Goal: Task Accomplishment & Management: Manage account settings

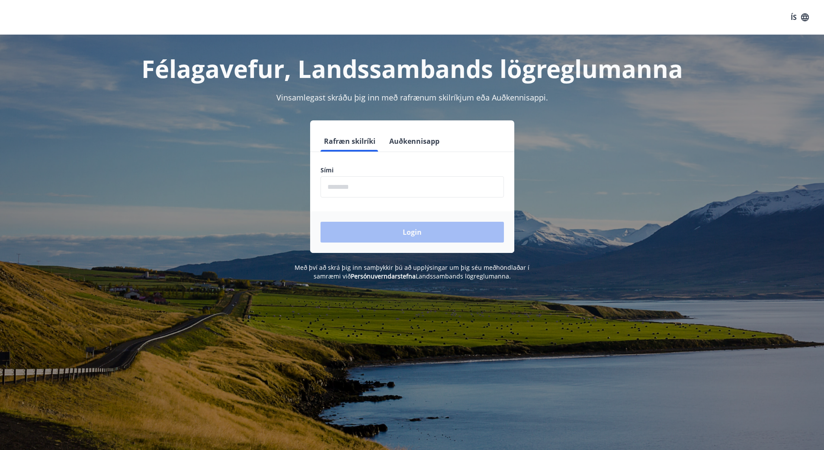
click at [406, 182] on input "phone" at bounding box center [412, 186] width 183 height 21
type input "********"
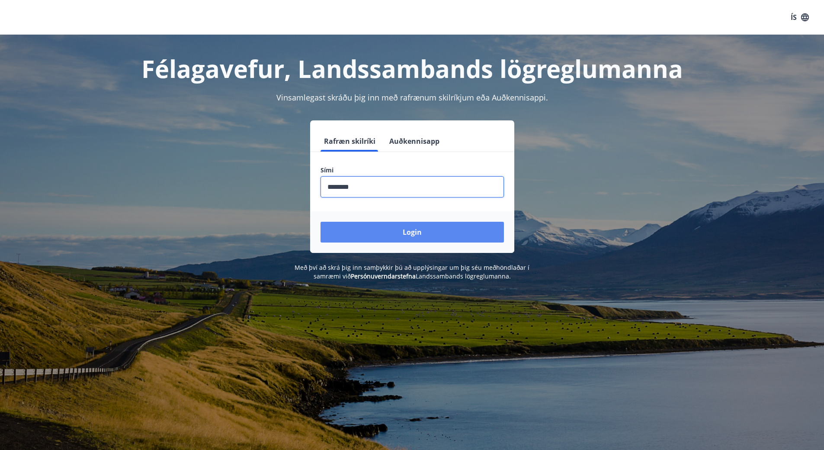
click at [388, 228] on button "Login" at bounding box center [412, 232] width 183 height 21
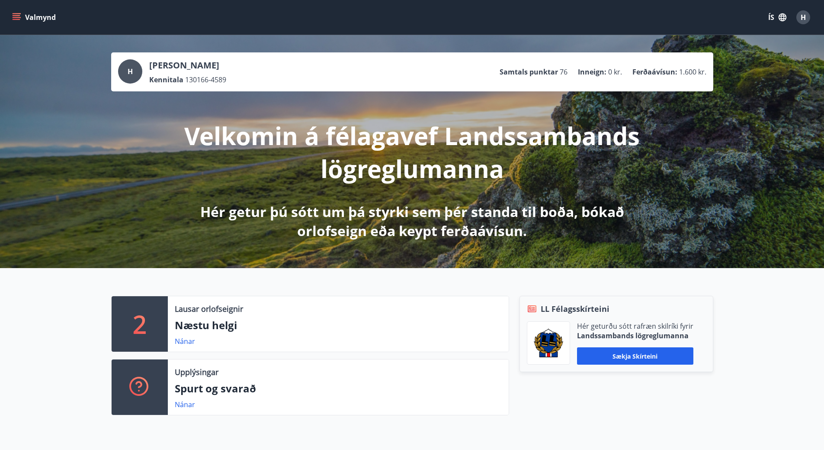
click at [18, 19] on icon "menu" at bounding box center [17, 19] width 8 height 1
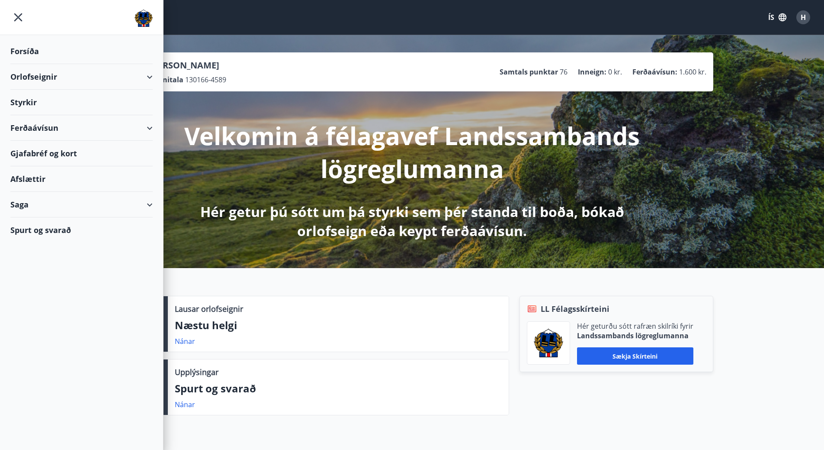
click at [109, 73] on div "Orlofseignir" at bounding box center [81, 77] width 142 height 26
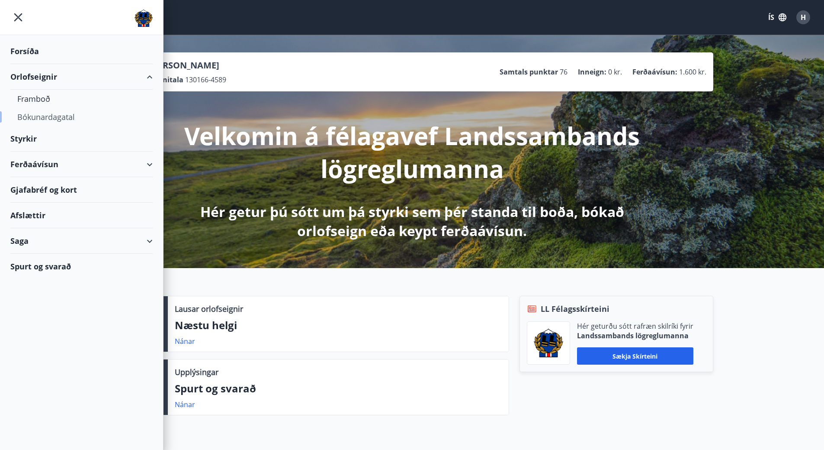
click at [46, 116] on div "Bókunardagatal" at bounding box center [81, 117] width 129 height 18
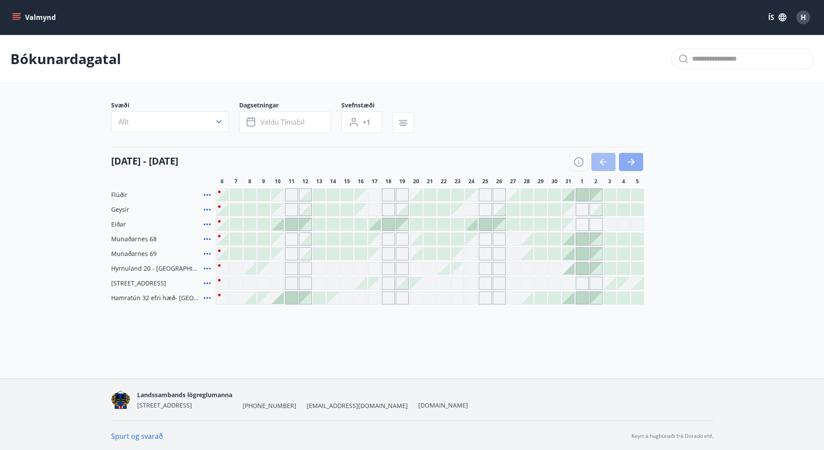
click at [638, 159] on button "button" at bounding box center [631, 162] width 24 height 18
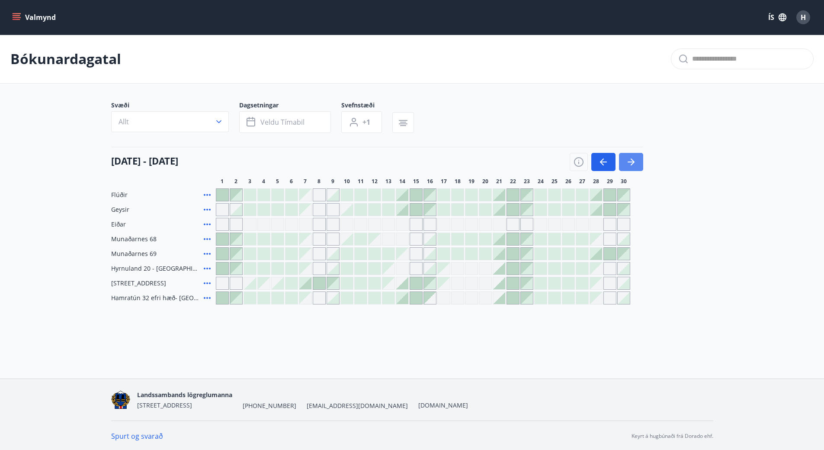
click at [638, 160] on button "button" at bounding box center [631, 162] width 24 height 18
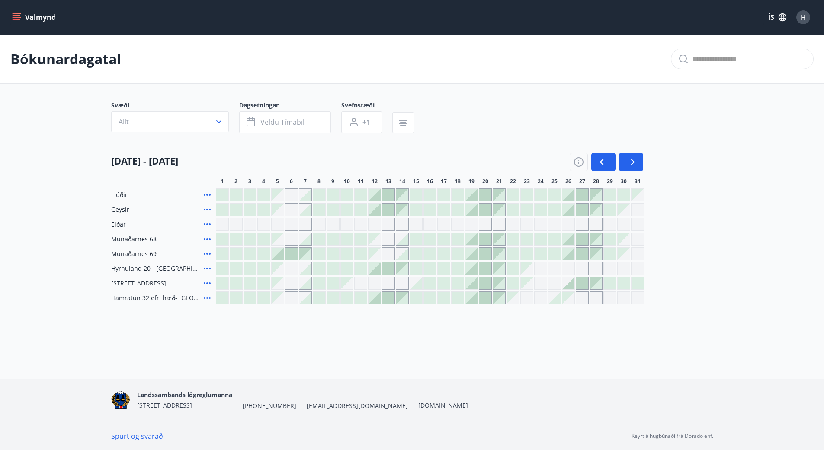
click at [609, 363] on div "Valmynd ÍS H Bókunardagatal Svæði Allt Dagsetningar Veldu tímabil Svefnstæði +1…" at bounding box center [412, 189] width 824 height 378
click at [801, 14] on span "H" at bounding box center [803, 18] width 5 height 10
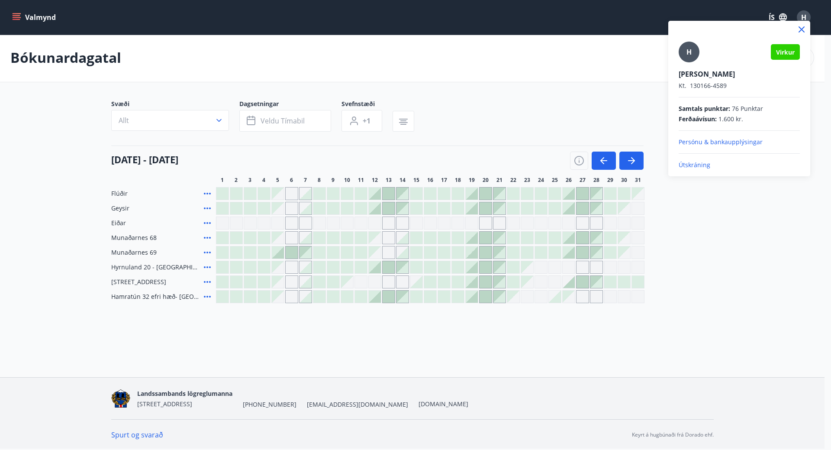
click at [693, 167] on p "Útskráning" at bounding box center [738, 165] width 121 height 9
